Goal: Task Accomplishment & Management: Manage account settings

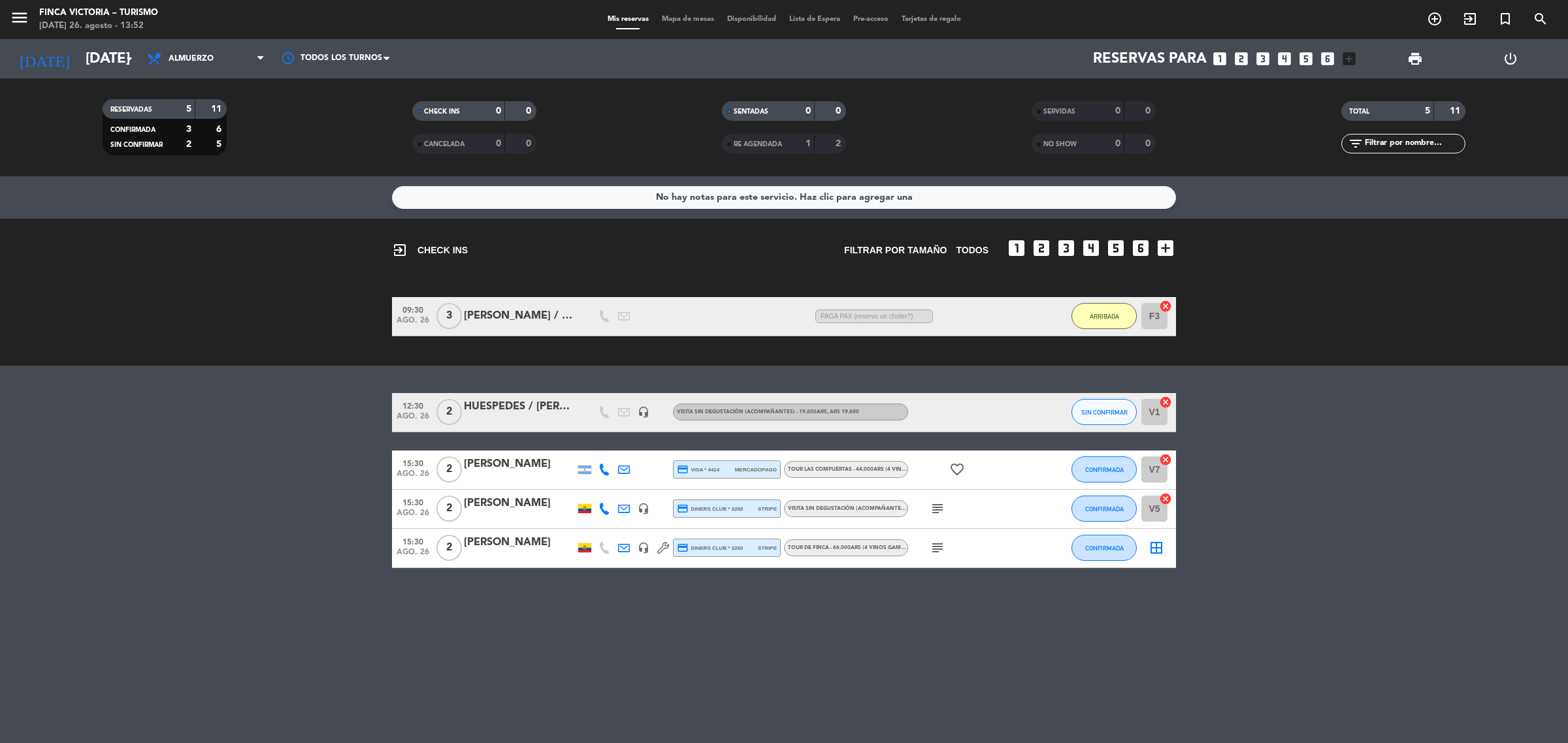
click at [936, 540] on icon "subject" at bounding box center [937, 547] width 15 height 15
click at [954, 645] on div "No hay notas para este servicio. Haz clic para agregar una exit_to_app CHECK IN…" at bounding box center [784, 459] width 1568 height 567
click at [942, 510] on icon "subject" at bounding box center [937, 508] width 15 height 15
click at [939, 645] on div "No hay notas para este servicio. Haz clic para agregar una exit_to_app CHECK IN…" at bounding box center [784, 459] width 1568 height 567
click at [223, 560] on bookings-row "12:30 [DATE] 2 HUESPEDES / [PERSON_NAME] headset_mic VISITA SIN DEGUSTACIÓN (AC…" at bounding box center [784, 480] width 1568 height 175
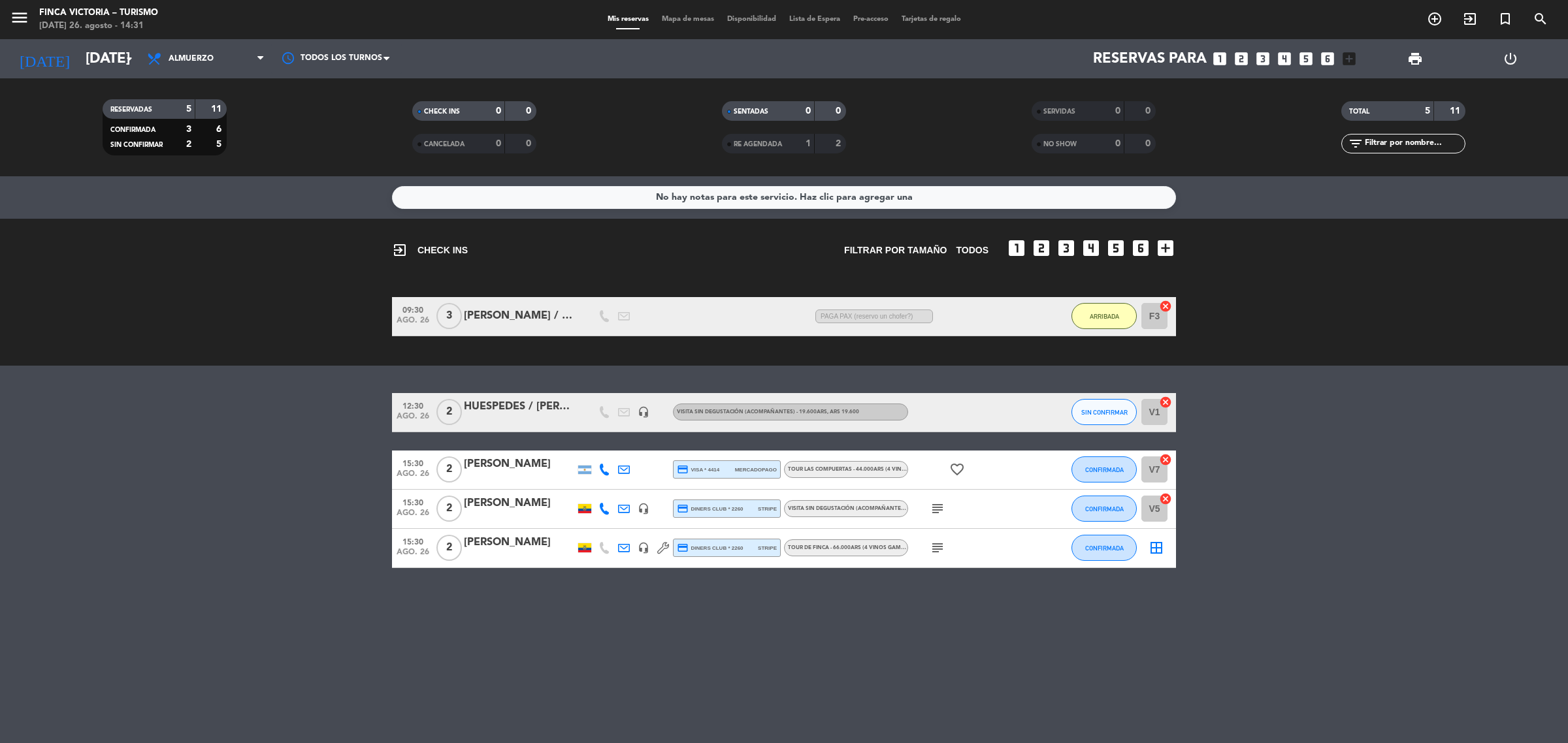
click at [938, 510] on icon "subject" at bounding box center [937, 508] width 15 height 15
click at [938, 551] on icon "subject" at bounding box center [937, 547] width 15 height 15
click at [820, 670] on div "No hay notas para este servicio. Haz clic para agregar una exit_to_app CHECK IN…" at bounding box center [784, 459] width 1568 height 567
click at [113, 558] on bookings-row "12:30 [DATE] 2 HUESPEDES / [PERSON_NAME] headset_mic VISITA SIN DEGUSTACIÓN (AC…" at bounding box center [784, 480] width 1568 height 175
click at [660, 549] on icon at bounding box center [663, 548] width 12 height 12
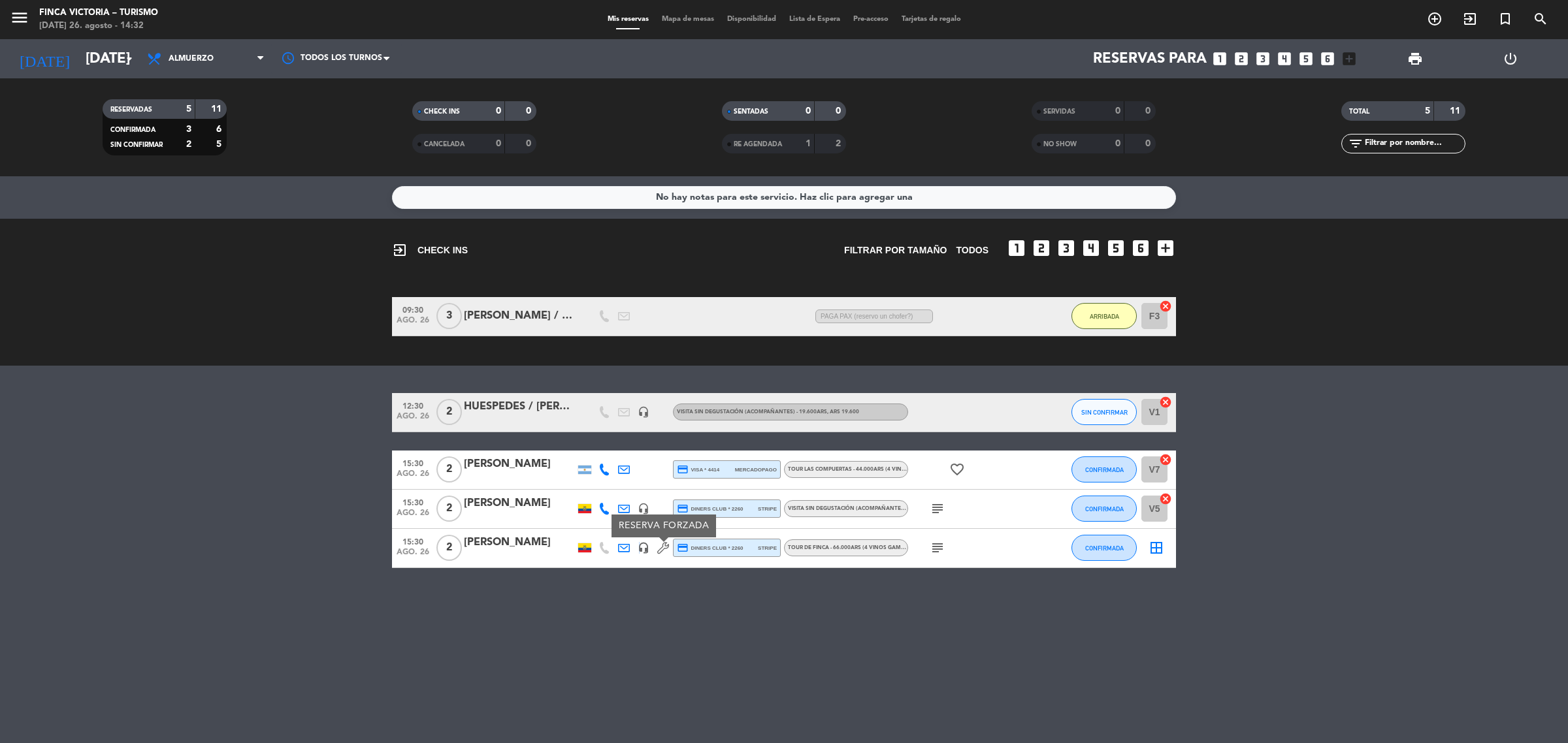
click at [638, 552] on icon "headset_mic" at bounding box center [643, 548] width 12 height 12
click at [643, 510] on icon "headset_mic" at bounding box center [643, 509] width 12 height 12
click at [134, 510] on bookings-row "12:30 [DATE] 2 HUESPEDES / [PERSON_NAME] headset_mic VISITA SIN DEGUSTACIÓN (AC…" at bounding box center [784, 480] width 1568 height 175
click at [1240, 692] on div "No hay notas para este servicio. Haz clic para agregar una exit_to_app CHECK IN…" at bounding box center [784, 459] width 1568 height 567
click at [125, 48] on input "[DATE]" at bounding box center [170, 59] width 182 height 29
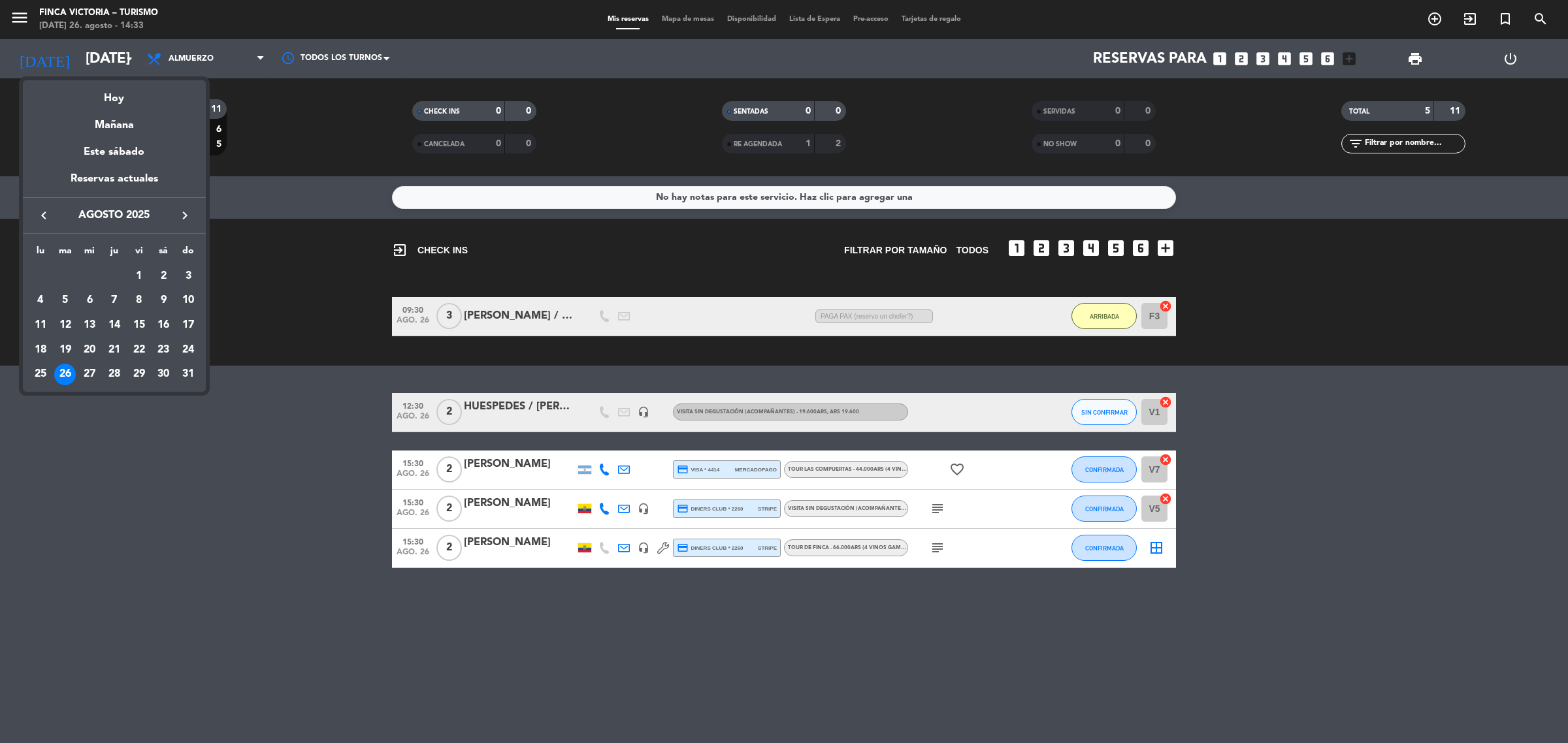
click at [180, 216] on icon "keyboard_arrow_right" at bounding box center [184, 215] width 15 height 15
click at [194, 347] on div "21" at bounding box center [188, 350] width 22 height 22
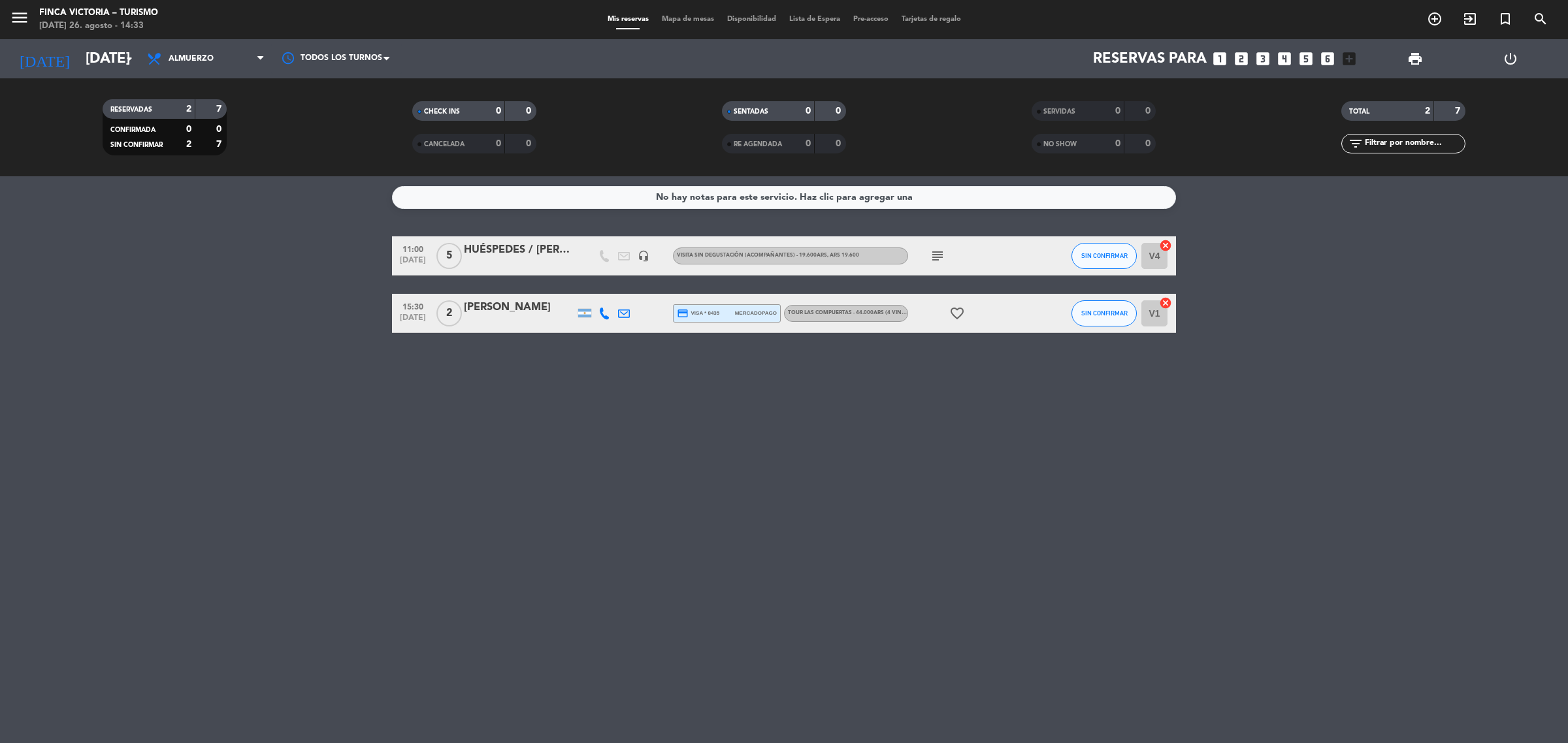
drag, startPoint x: 301, startPoint y: 204, endPoint x: 1341, endPoint y: 395, distance: 1057.4
click at [1341, 395] on div "No hay notas para este servicio. Haz clic para agregar una 11:00 [DATE] 5 HUÉSP…" at bounding box center [784, 459] width 1568 height 567
drag, startPoint x: 1327, startPoint y: 400, endPoint x: 709, endPoint y: 367, distance: 618.9
click at [1298, 420] on div "No hay notas para este servicio. Haz clic para agregar una 11:00 [DATE] 5 HUÉSP…" at bounding box center [784, 459] width 1568 height 567
click at [92, 51] on input "[DATE]" at bounding box center [170, 59] width 182 height 29
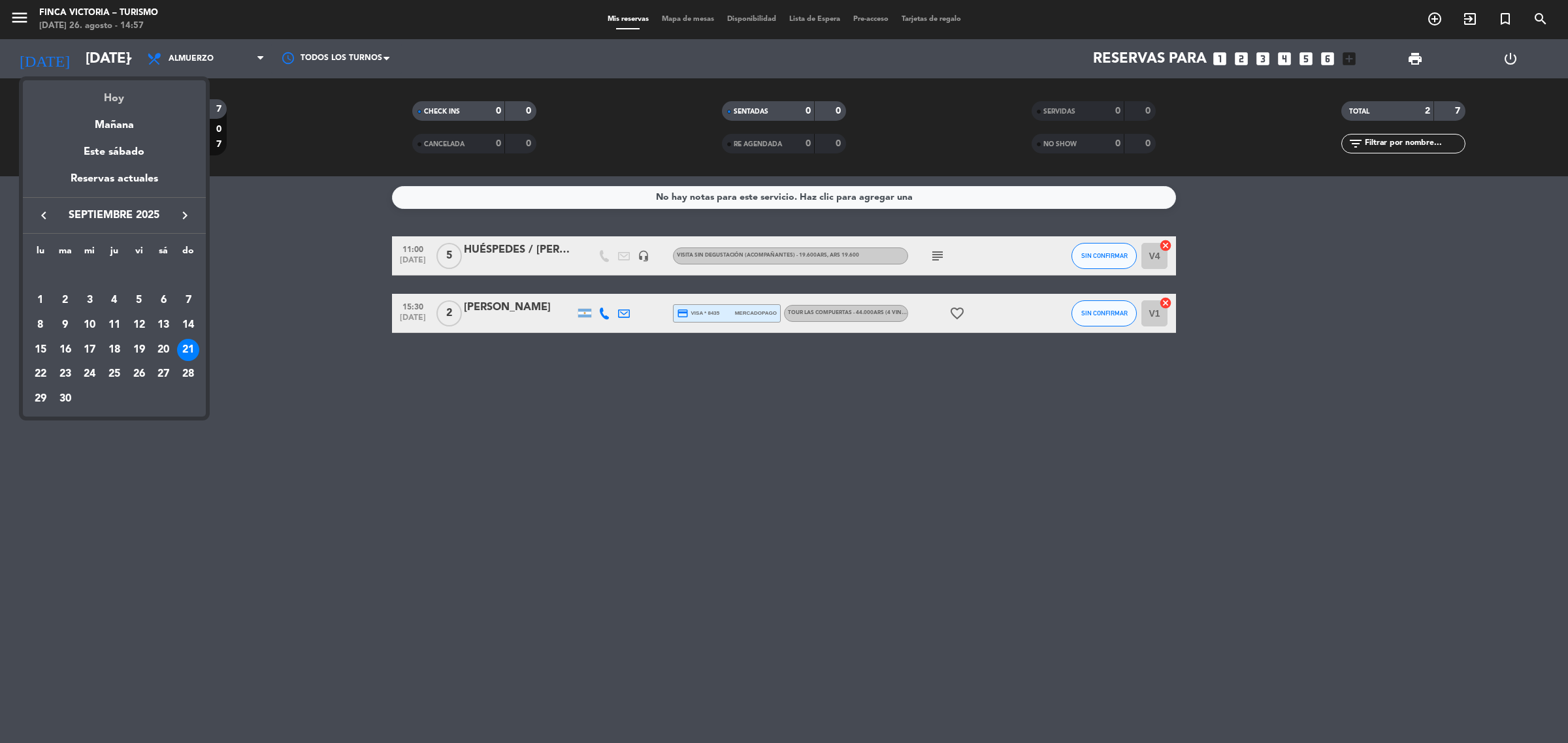
click at [120, 95] on div "Hoy" at bounding box center [114, 94] width 183 height 27
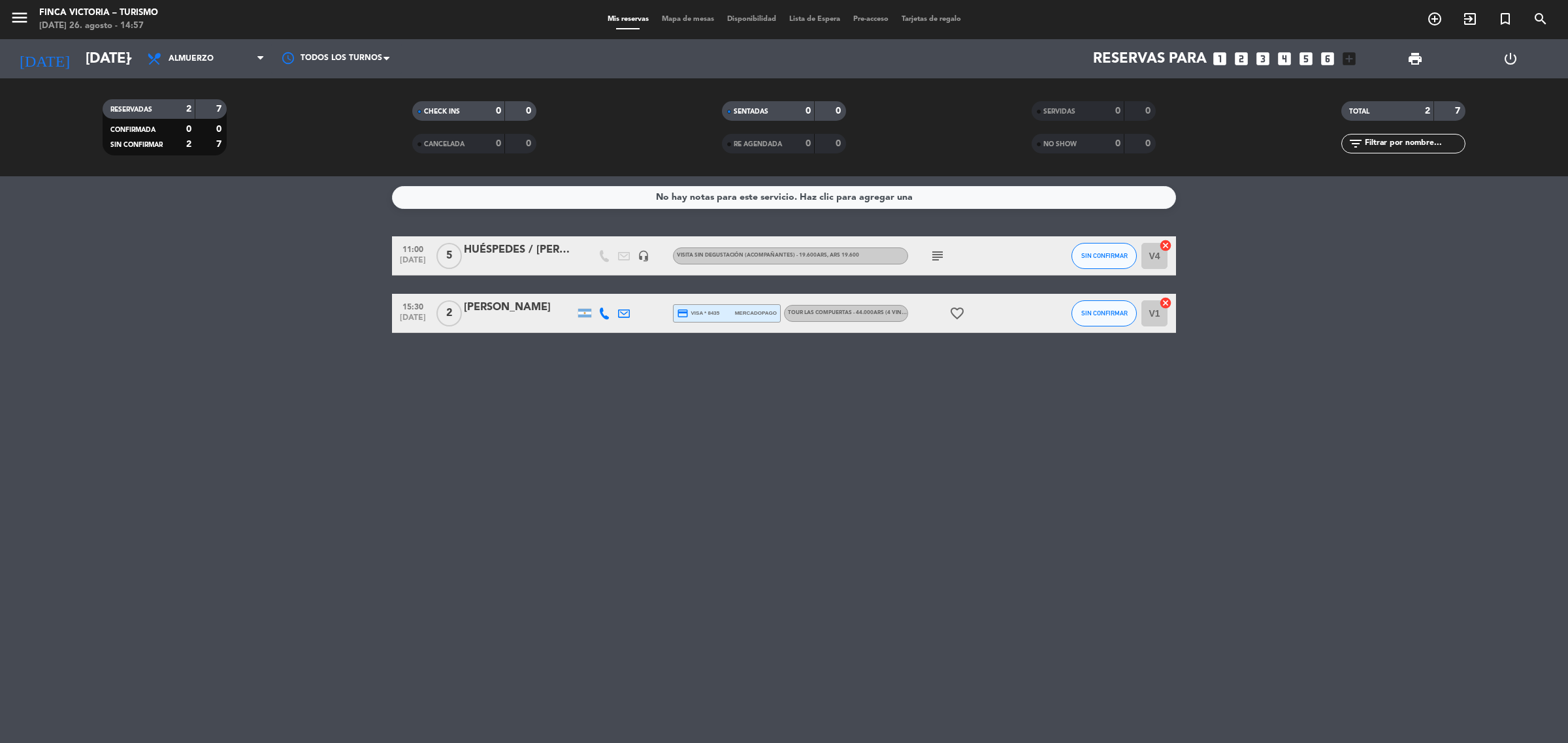
type input "[DATE]"
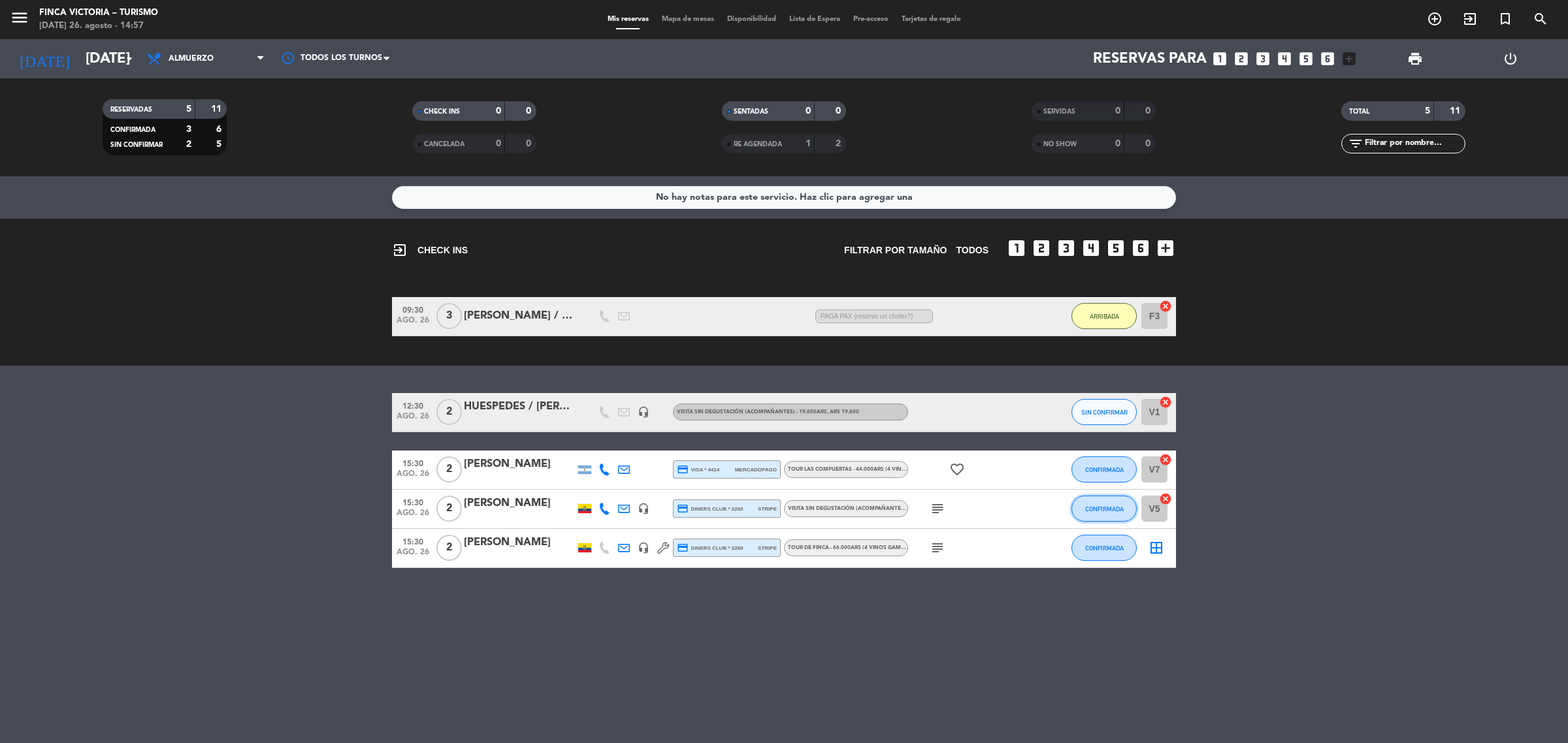
click at [1076, 503] on button "CONFIRMADA" at bounding box center [1104, 509] width 65 height 26
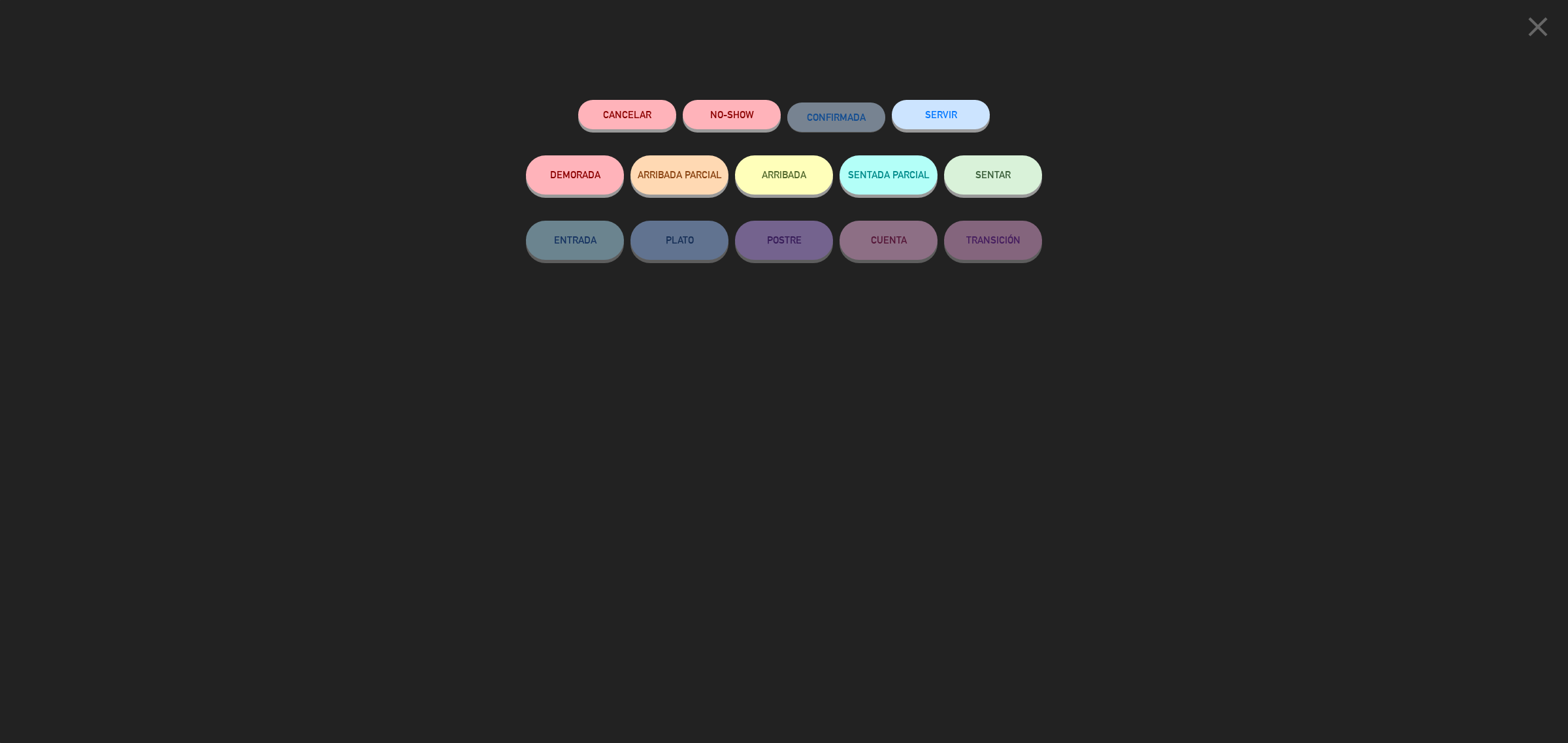
click at [808, 184] on button "ARRIBADA" at bounding box center [784, 175] width 98 height 39
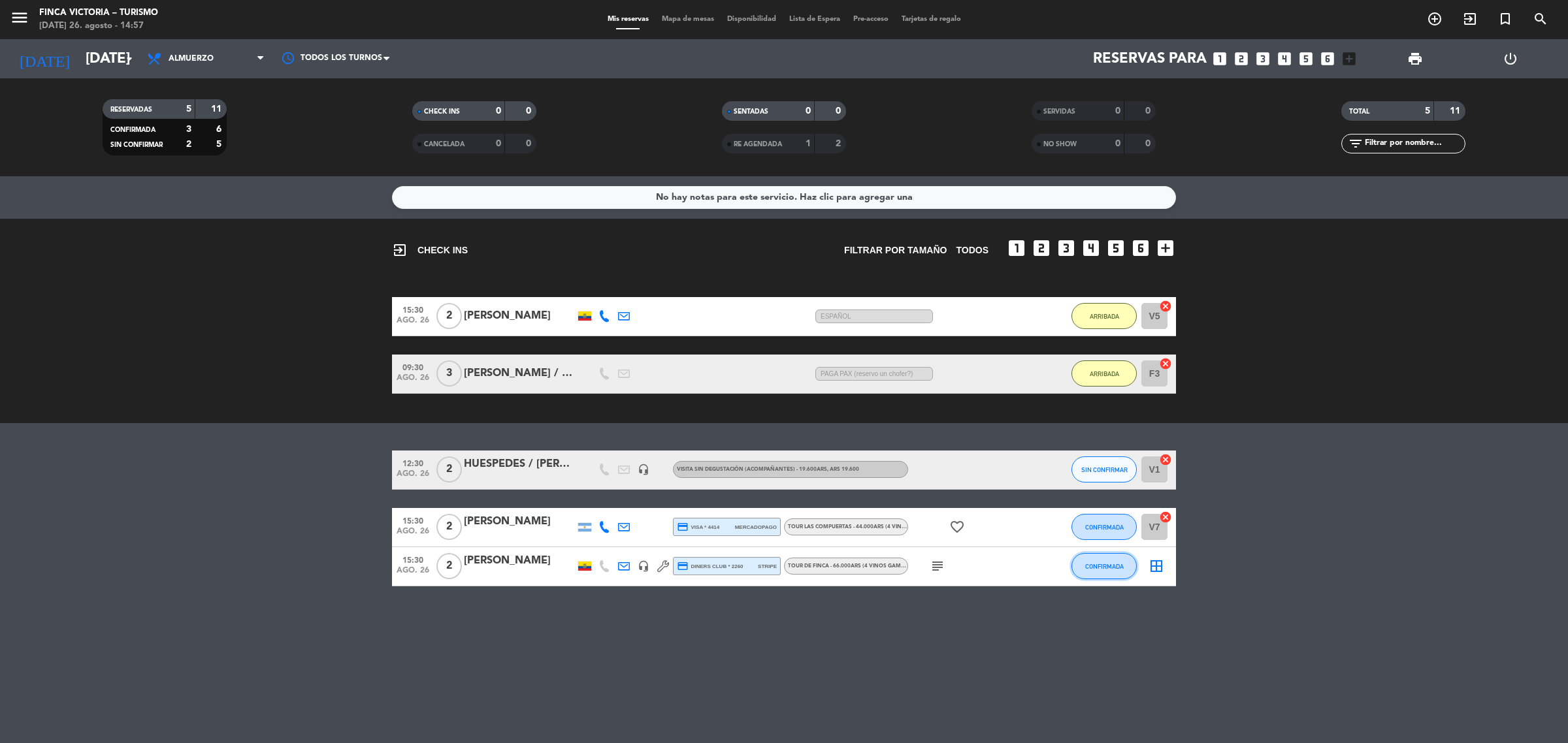
click at [1112, 566] on span "CONFIRMADA" at bounding box center [1104, 567] width 39 height 7
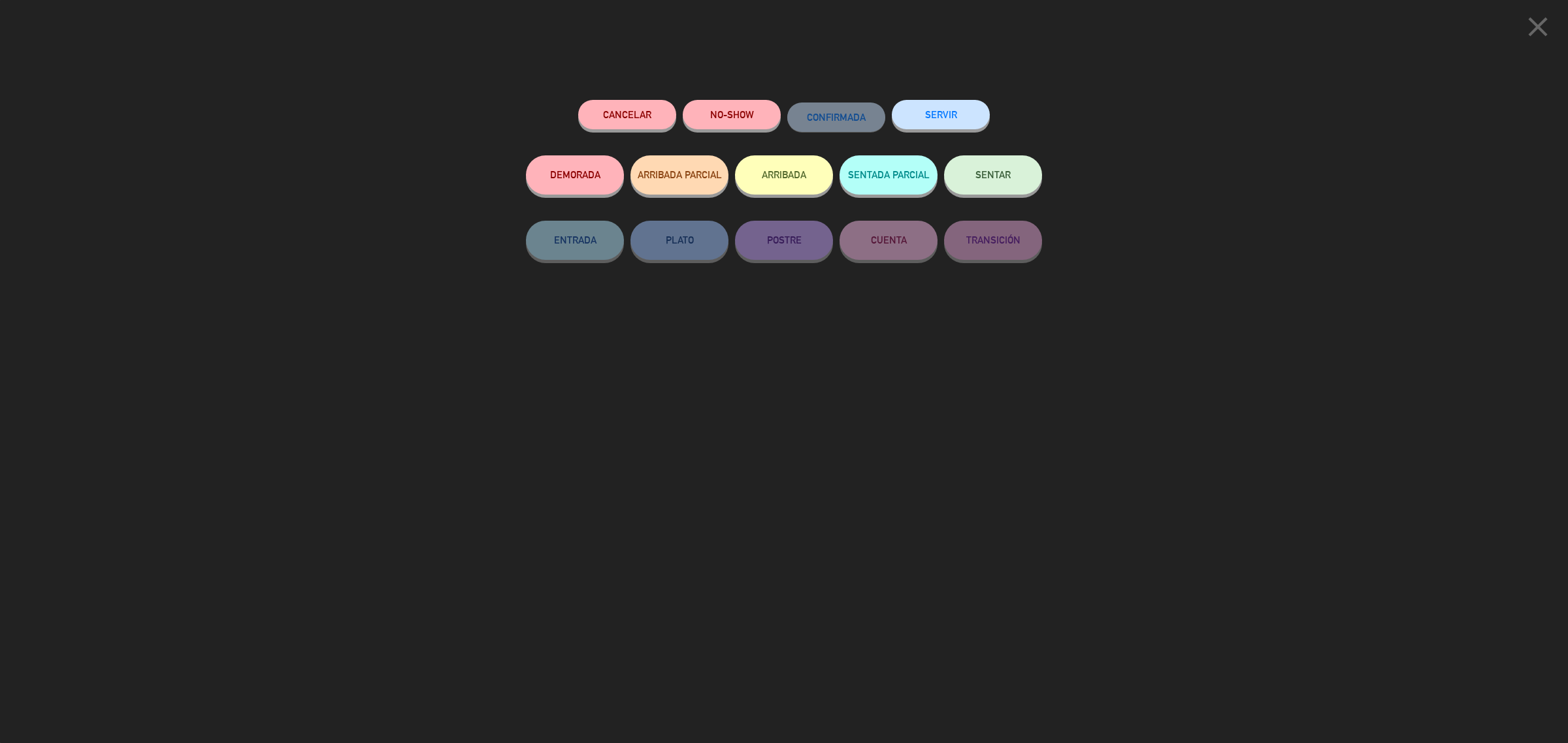
click at [778, 182] on button "ARRIBADA" at bounding box center [784, 175] width 98 height 39
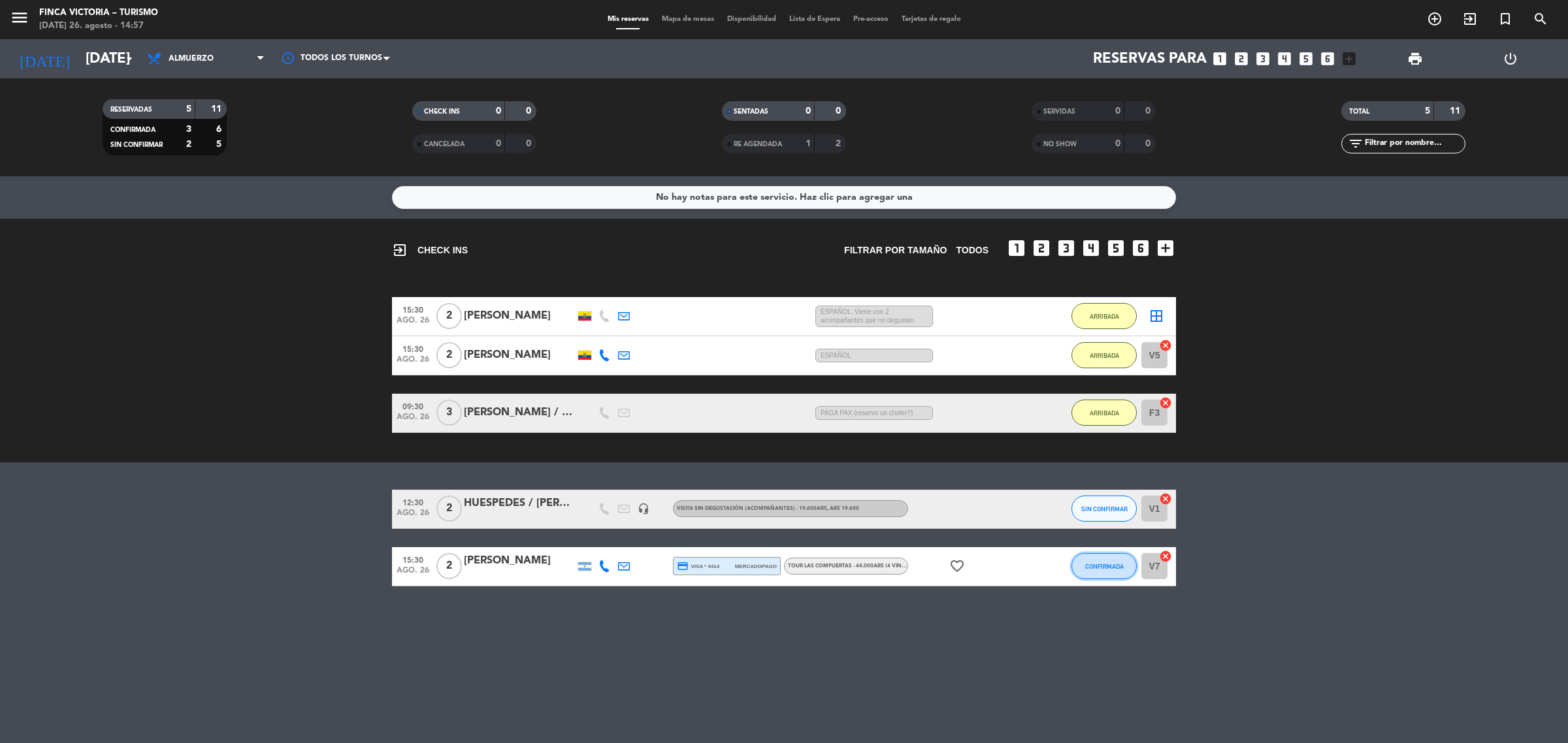
click at [1095, 569] on span "CONFIRMADA" at bounding box center [1104, 567] width 39 height 7
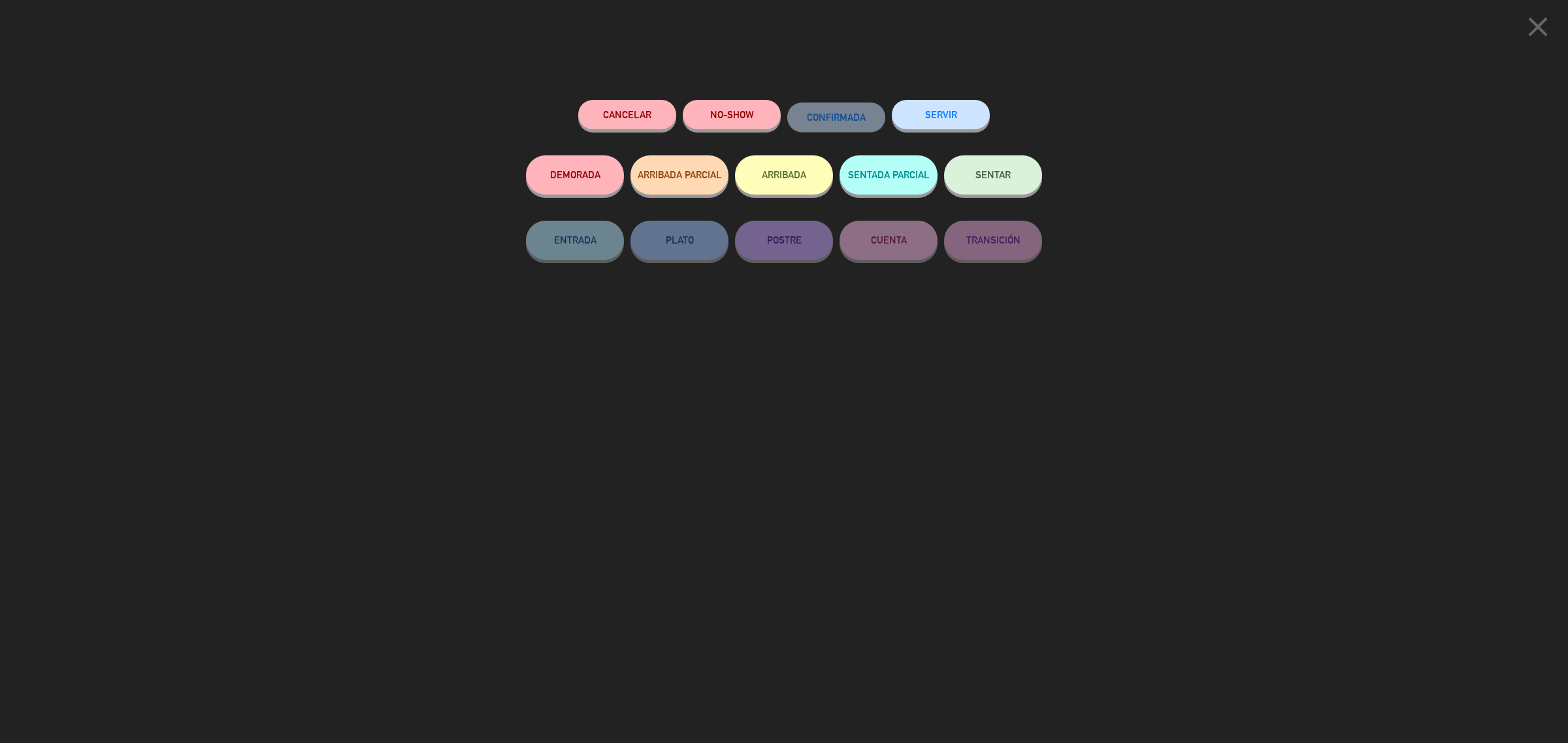
click at [784, 169] on button "ARRIBADA" at bounding box center [784, 175] width 98 height 39
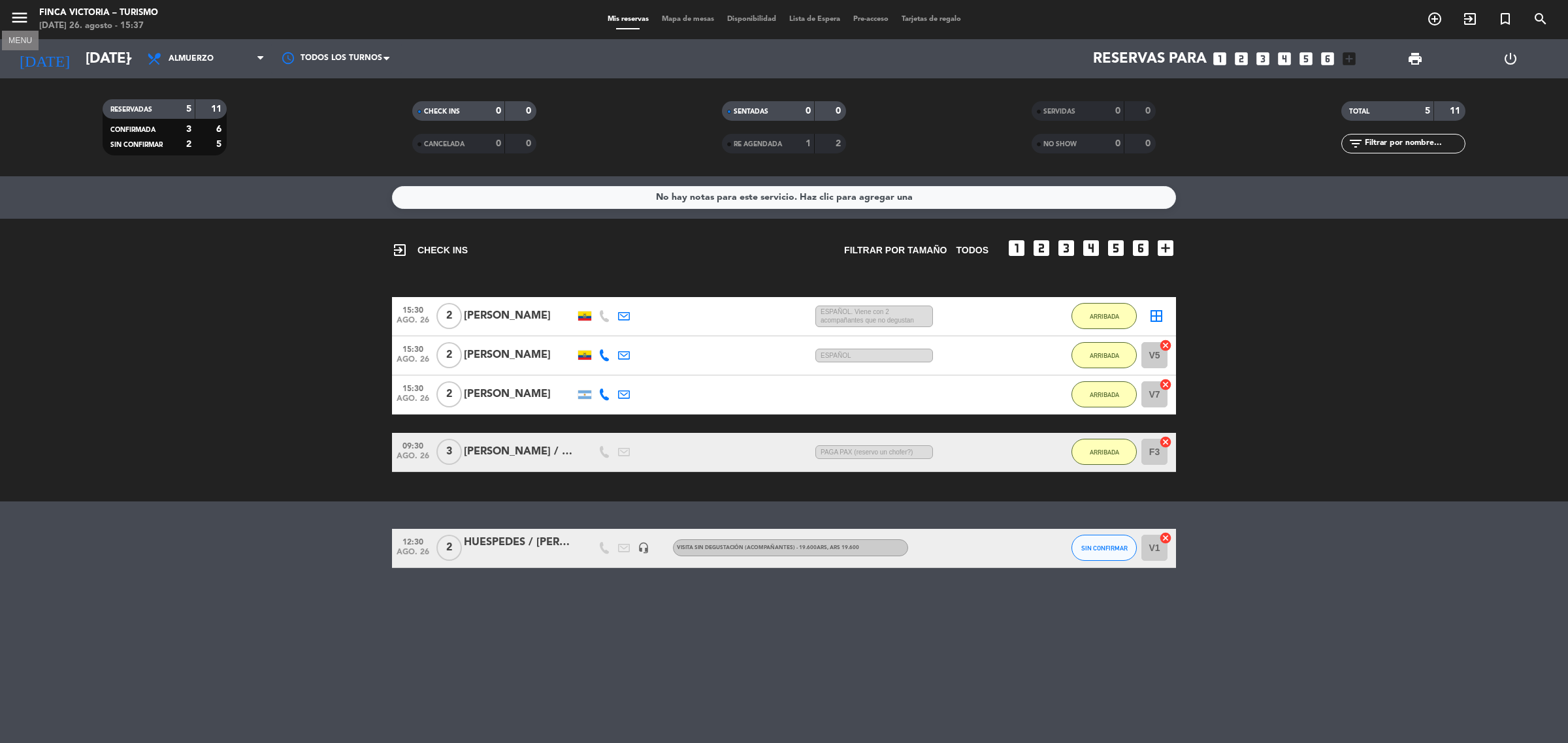
click at [21, 15] on icon "menu" at bounding box center [19, 18] width 20 height 20
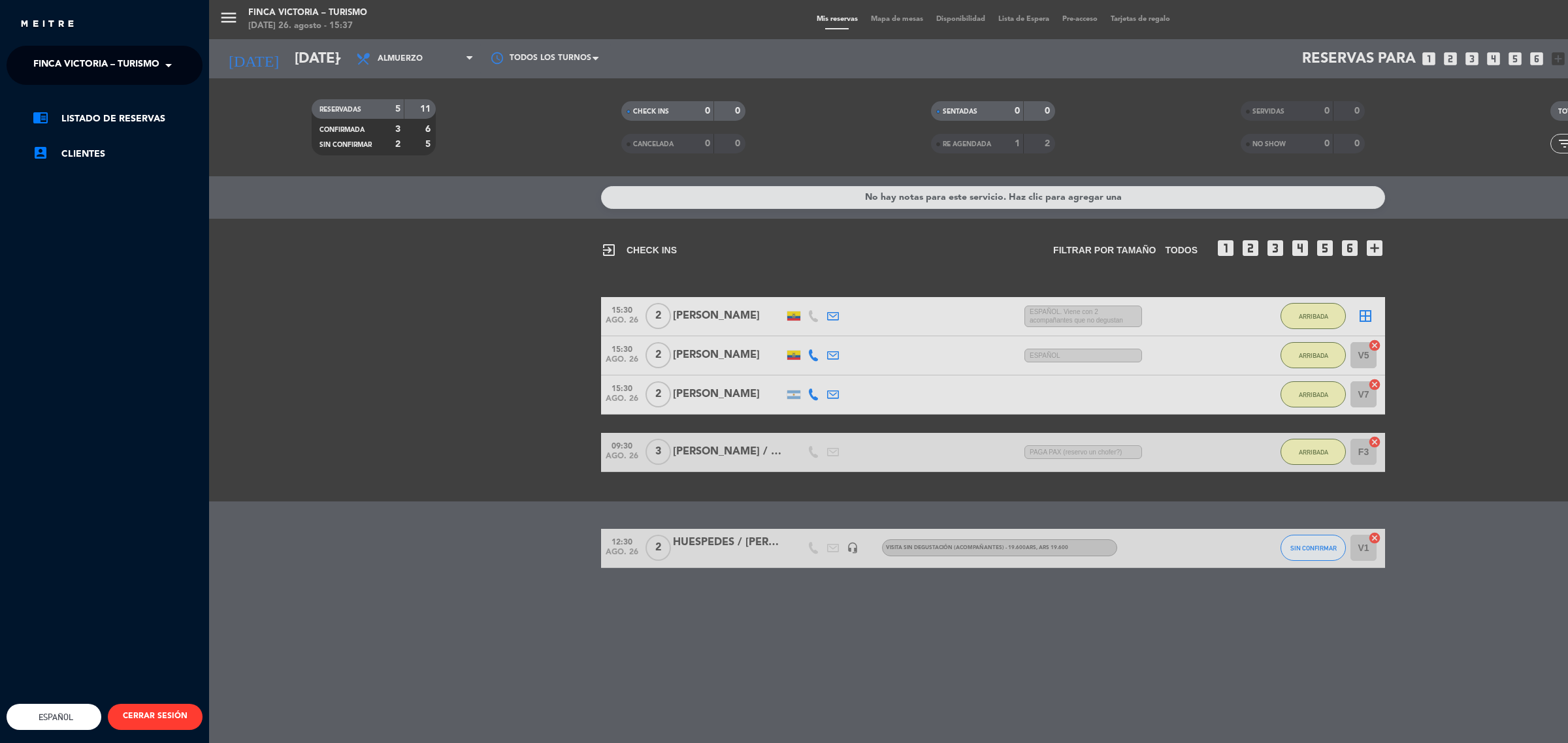
click at [255, 45] on div "menu FINCA VICTORIA – TURISMO [DATE] 26. agosto - 15:37 Mis reservas Mapa de me…" at bounding box center [993, 371] width 1568 height 743
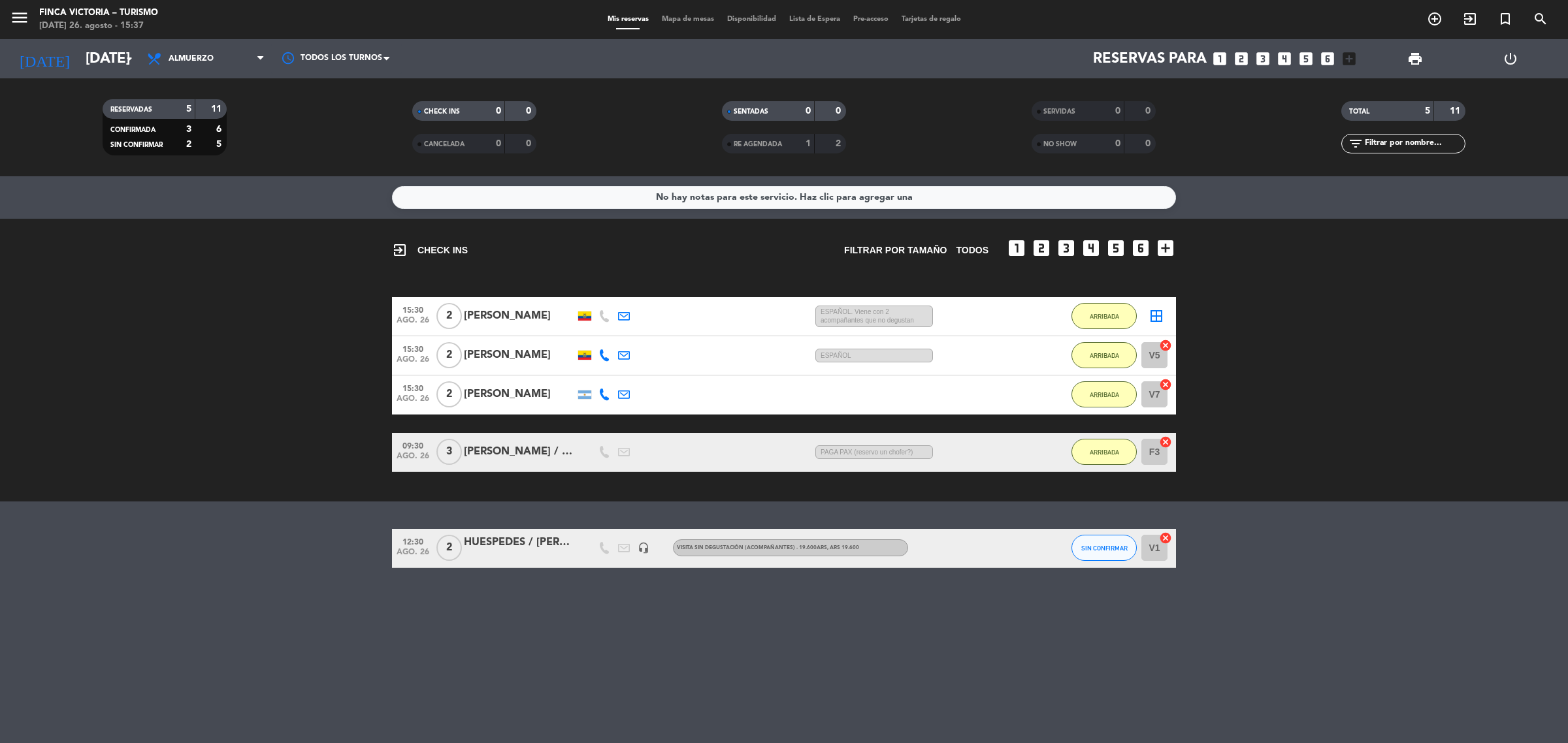
click at [557, 367] on div "15:30 [DATE] 2 [PERSON_NAME] 40 MIN / 1:53 H sms ESPAÑOL ARRIBADA V5 cancel" at bounding box center [784, 356] width 784 height 39
click at [506, 360] on div "[PERSON_NAME]" at bounding box center [519, 355] width 111 height 17
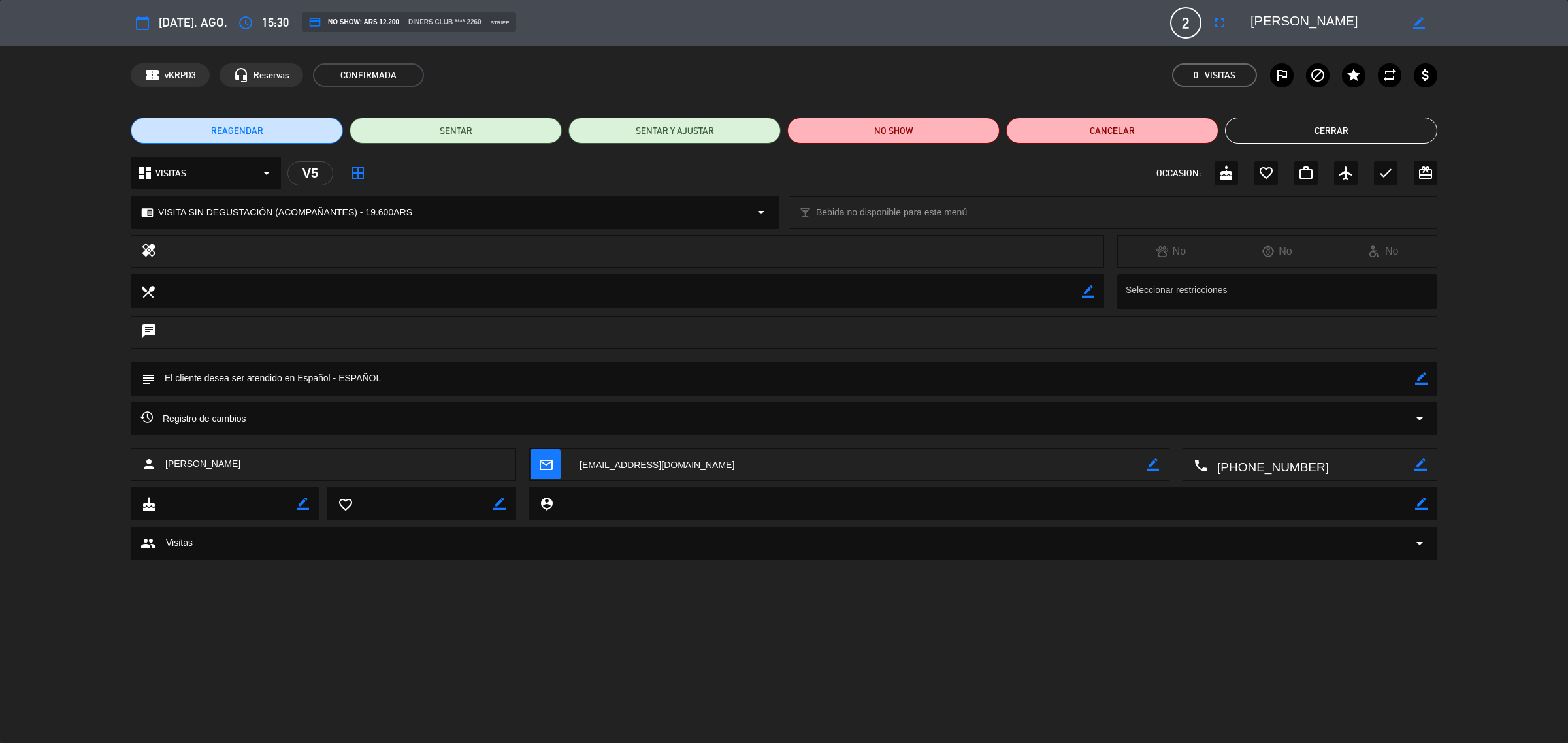
click at [1291, 134] on button "Cerrar" at bounding box center [1331, 131] width 212 height 26
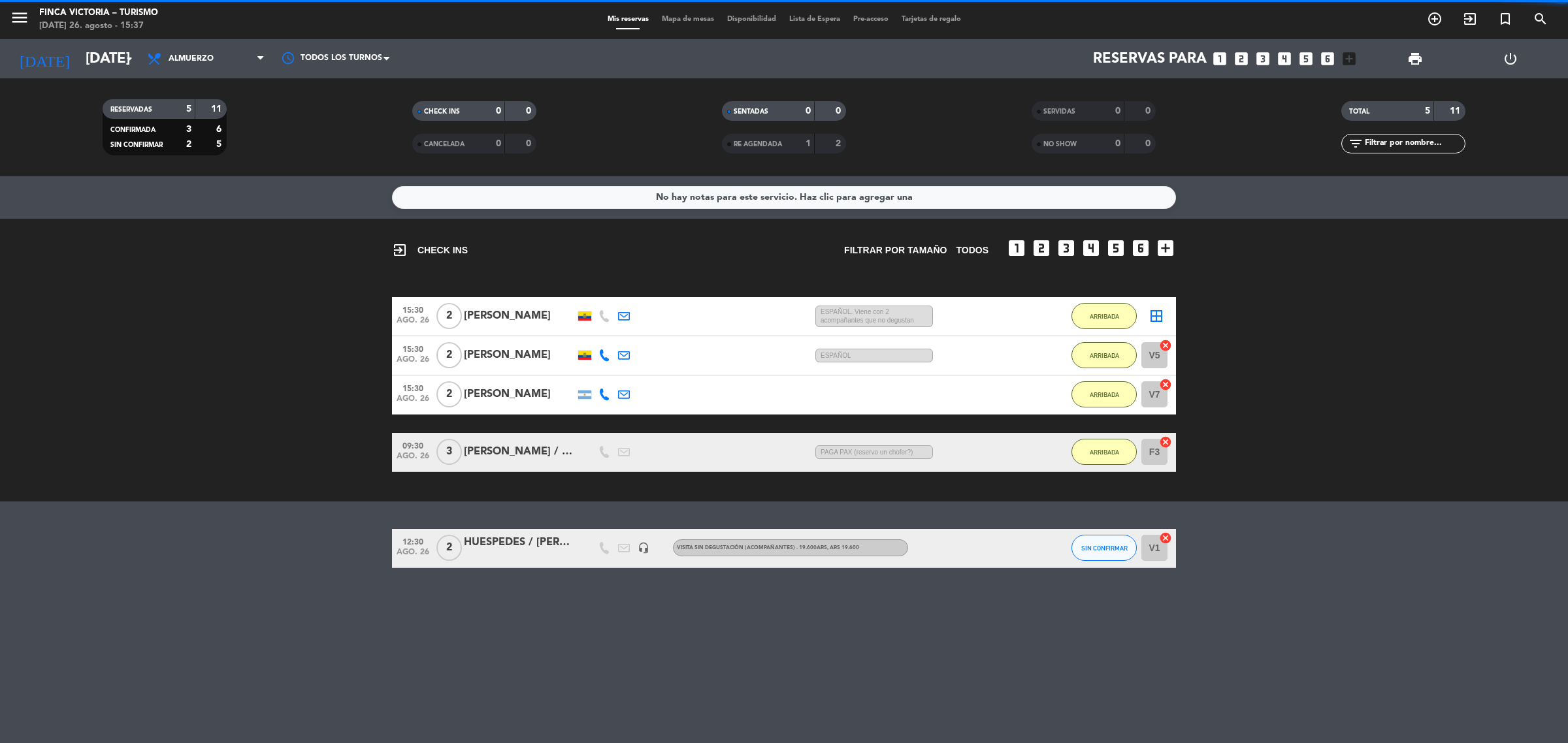
click at [523, 321] on div "[PERSON_NAME]" at bounding box center [519, 315] width 111 height 17
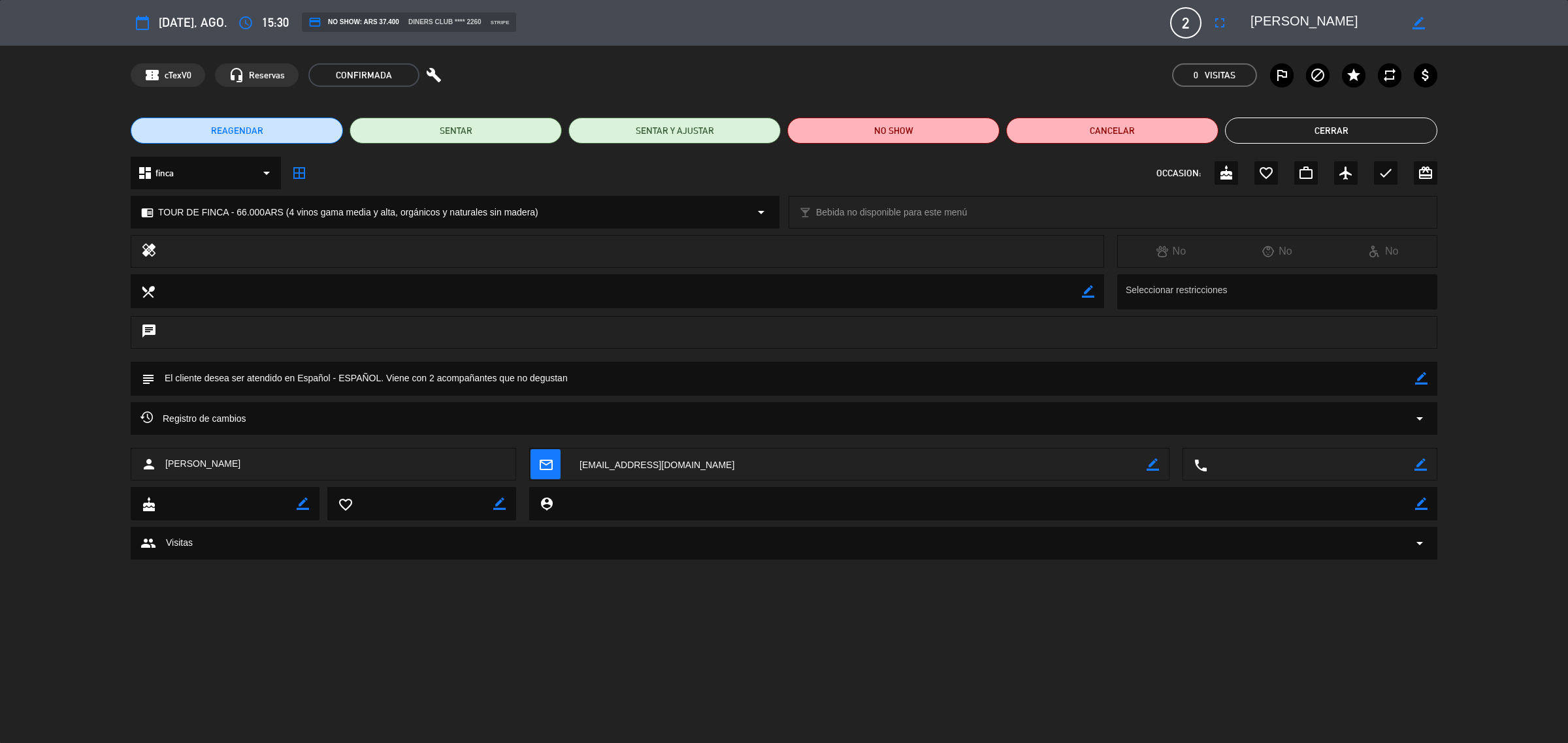
click at [1331, 122] on button "Cerrar" at bounding box center [1331, 131] width 212 height 26
